Goal: Task Accomplishment & Management: Complete application form

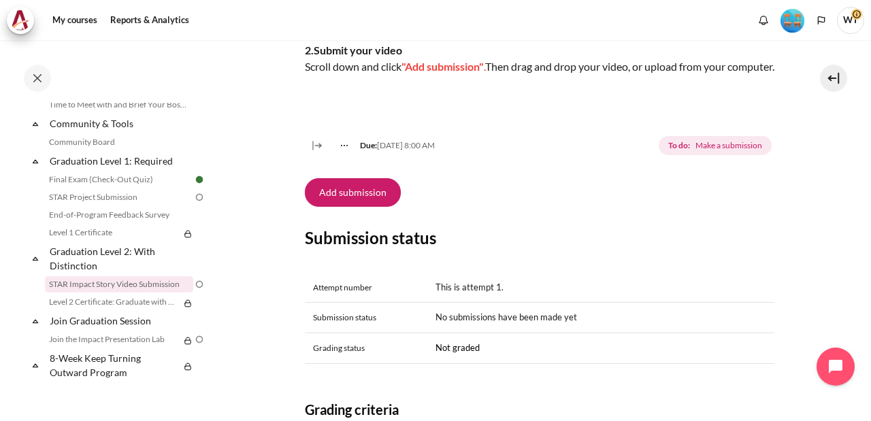
scroll to position [397, 0]
click at [374, 207] on button "Add submission" at bounding box center [353, 192] width 96 height 29
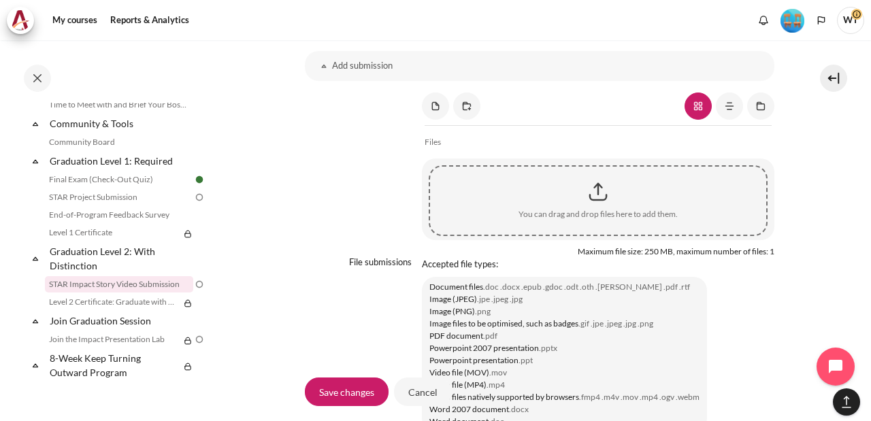
scroll to position [1093, 0]
click at [535, 208] on div "Content" at bounding box center [598, 191] width 336 height 34
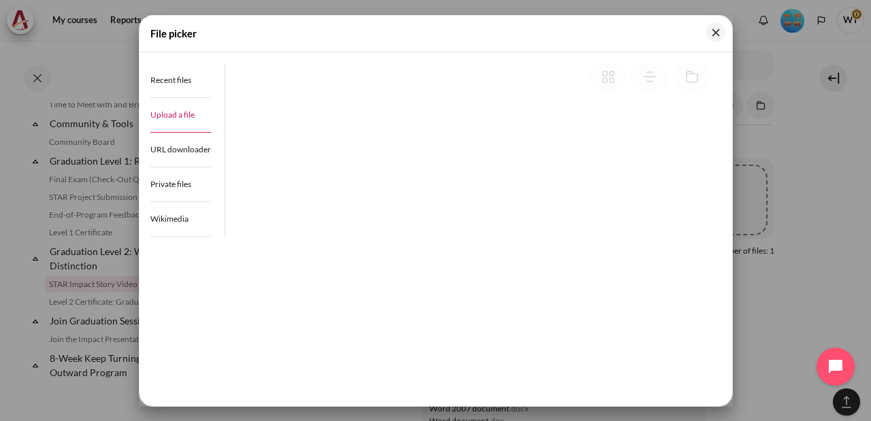
click at [199, 118] on link "Upload a file" at bounding box center [180, 115] width 61 height 35
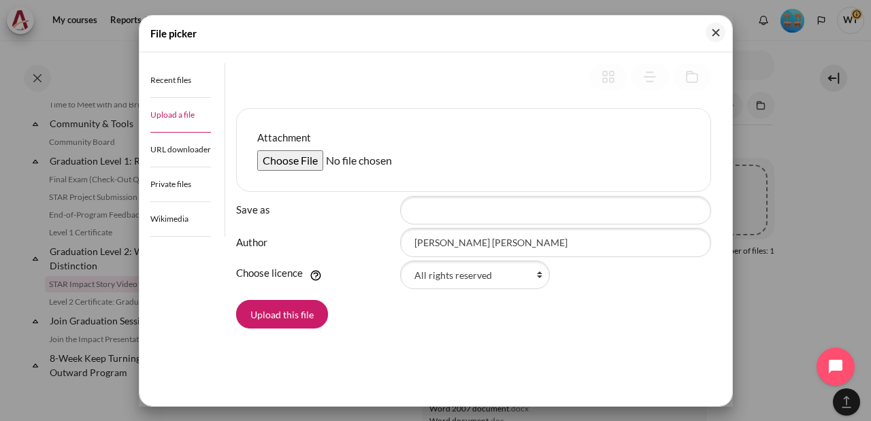
click at [284, 151] on input "Attachment" at bounding box center [361, 160] width 208 height 20
type input "C:\fakepath\1756707926337_original-9c00bfa2-be4c-4553-aa2e-e7681336594f.mp4"
click at [293, 305] on button "Upload this file" at bounding box center [282, 314] width 92 height 29
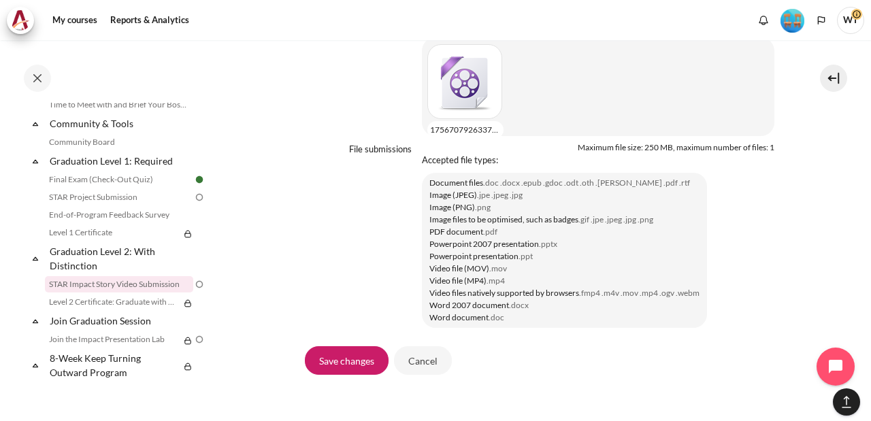
scroll to position [1336, 0]
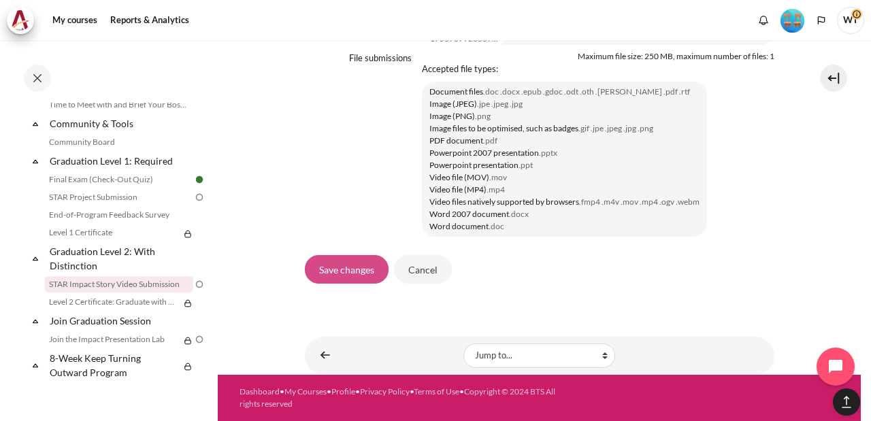
click at [350, 260] on input "Save changes" at bounding box center [347, 269] width 84 height 29
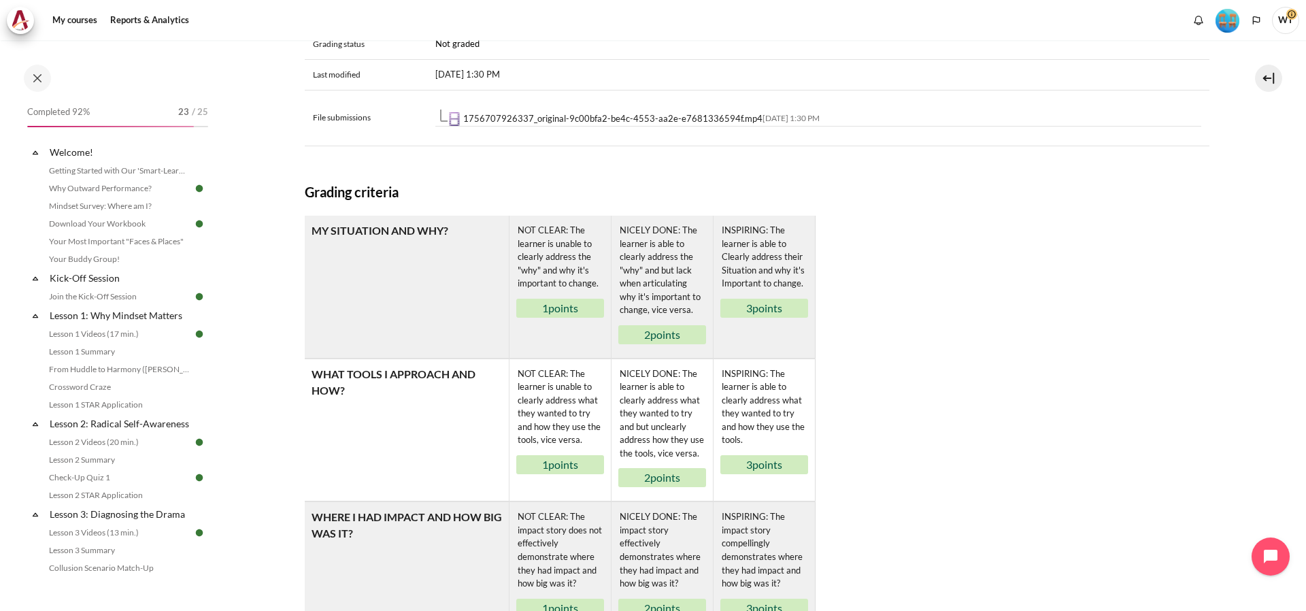
scroll to position [839, 0]
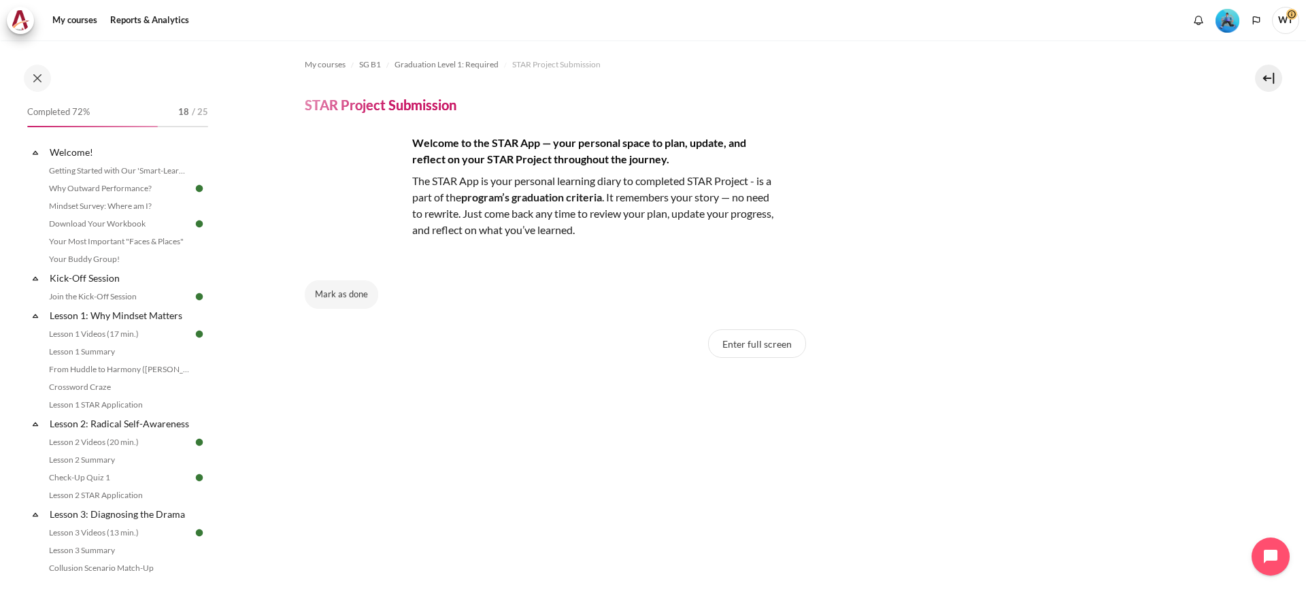
scroll to position [1159, 0]
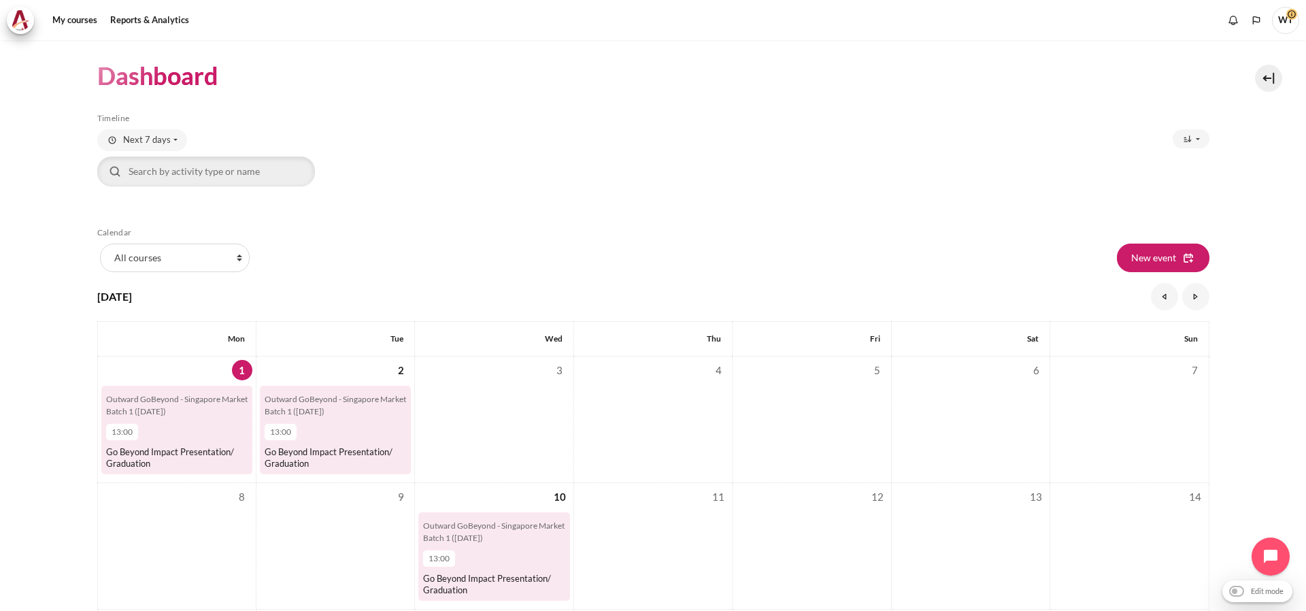
scroll to position [158, 0]
